Goal: Task Accomplishment & Management: Complete application form

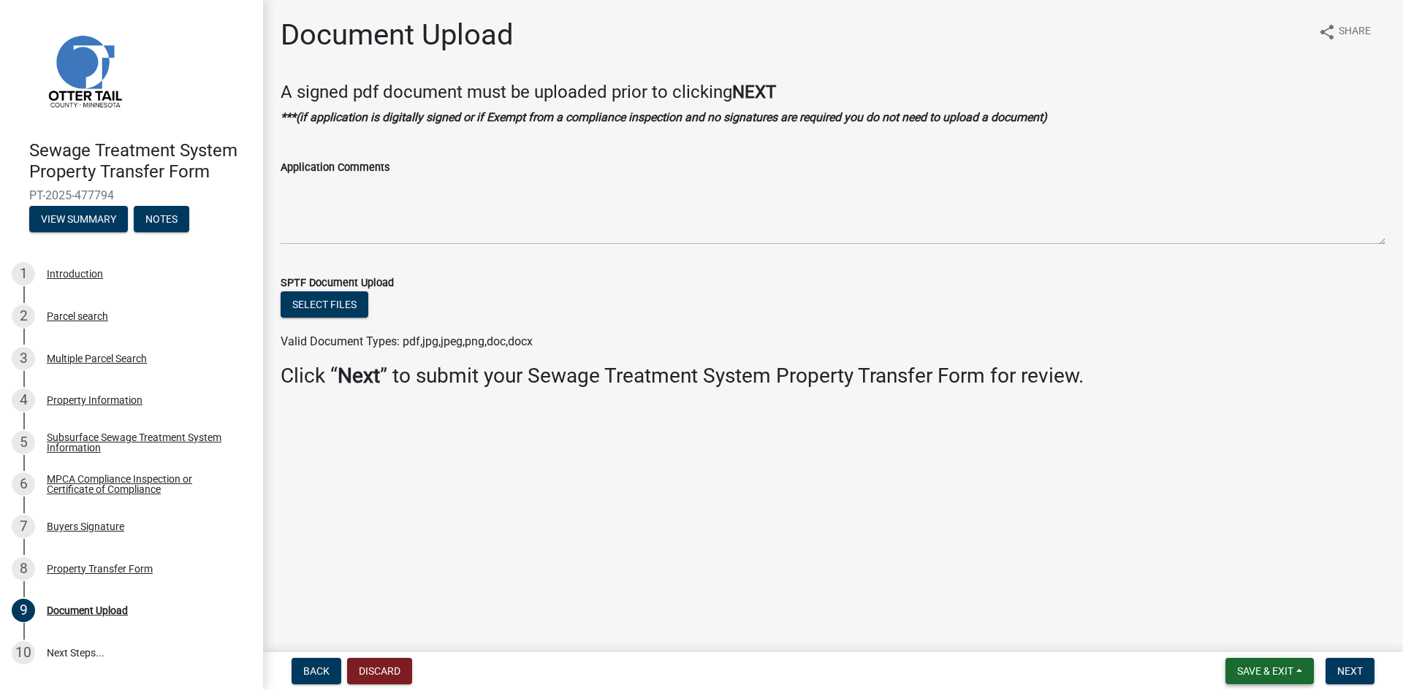
click at [1258, 671] on span "Save & Exit" at bounding box center [1265, 672] width 56 height 12
drag, startPoint x: 116, startPoint y: 193, endPoint x: 28, endPoint y: 191, distance: 88.4
click at [28, 191] on div "Sewage Treatment System Property Transfer Form PT-2025-477794 View Summary Notes" at bounding box center [132, 182] width 240 height 107
copy span "PT-2025-477794"
click at [1295, 670] on button "Save & Exit" at bounding box center [1269, 671] width 88 height 26
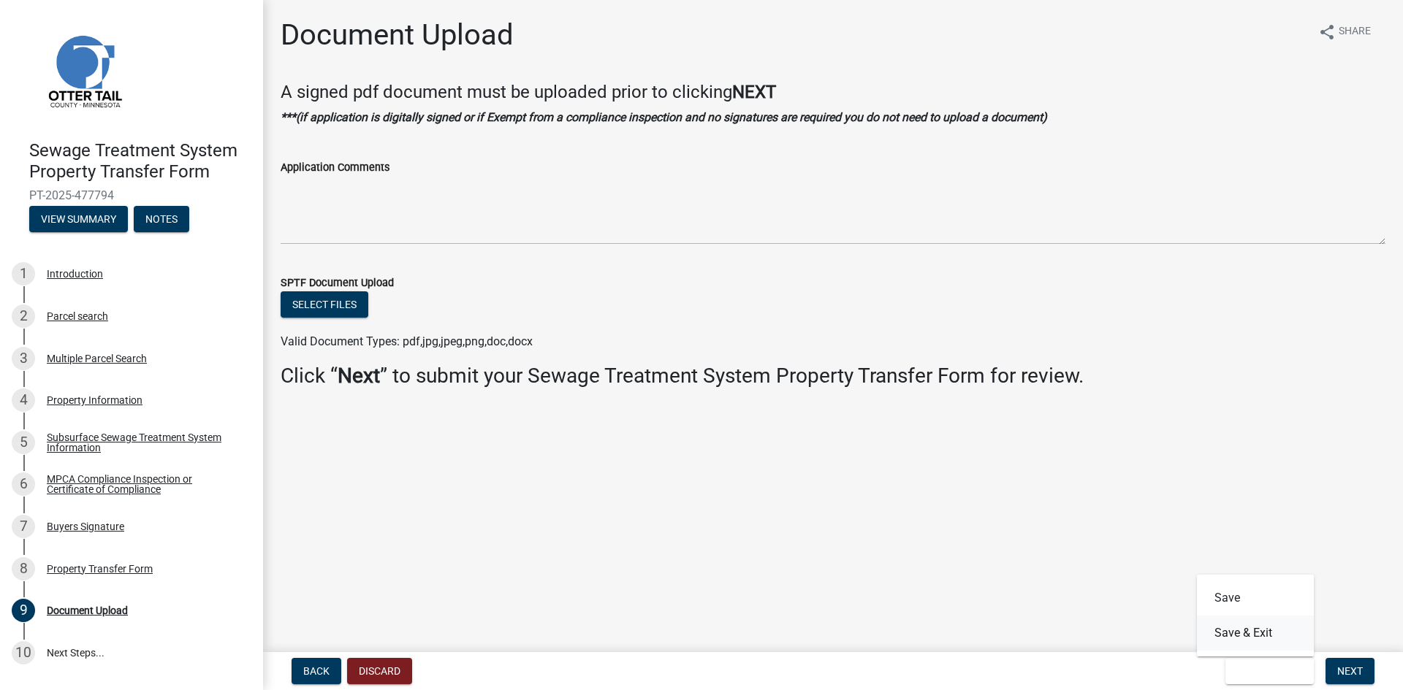
click at [1243, 631] on button "Save & Exit" at bounding box center [1255, 633] width 117 height 35
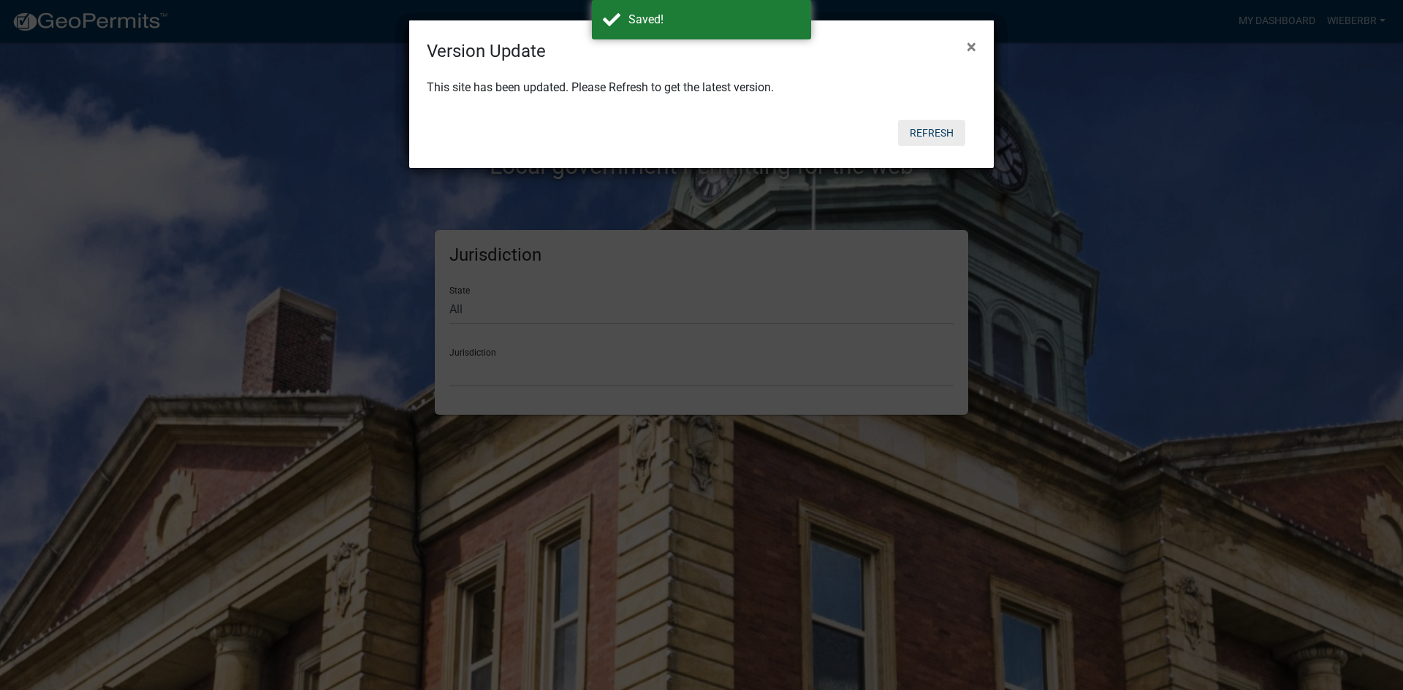
click at [940, 131] on button "Refresh" at bounding box center [931, 133] width 67 height 26
